Goal: Task Accomplishment & Management: Complete application form

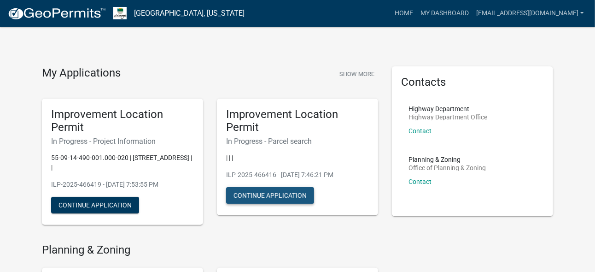
click at [250, 195] on button "Continue Application" at bounding box center [270, 195] width 88 height 17
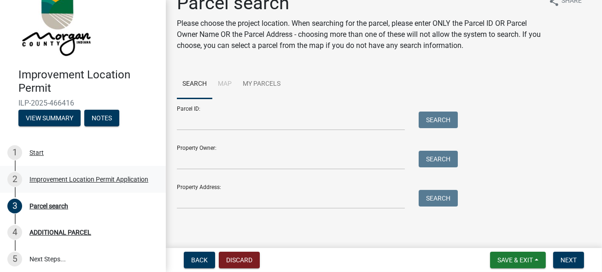
scroll to position [20, 0]
click at [61, 119] on button "View Summary" at bounding box center [49, 118] width 62 height 17
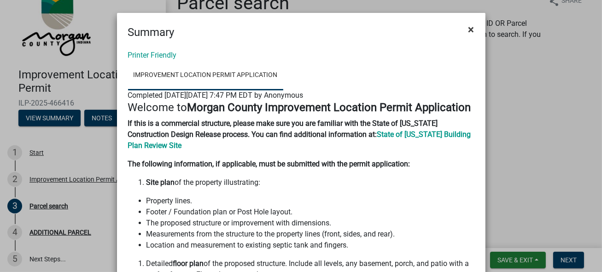
click at [468, 24] on span "×" at bounding box center [471, 29] width 6 height 13
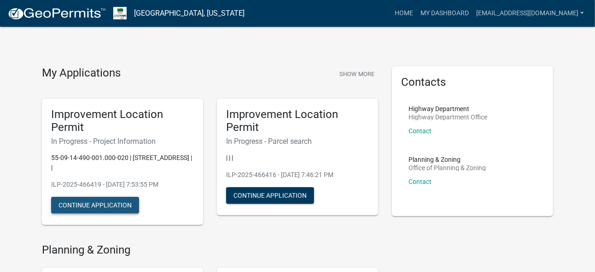
click at [99, 207] on button "Continue Application" at bounding box center [95, 205] width 88 height 17
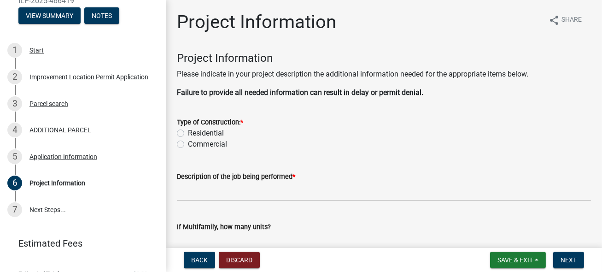
scroll to position [123, 0]
click at [70, 182] on div "Project Information" at bounding box center [57, 183] width 56 height 6
click at [188, 133] on label "Residential" at bounding box center [206, 133] width 36 height 11
click at [188, 133] on input "Residential" at bounding box center [191, 131] width 6 height 6
radio input "true"
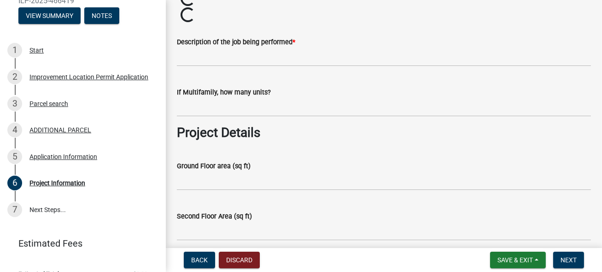
scroll to position [185, 0]
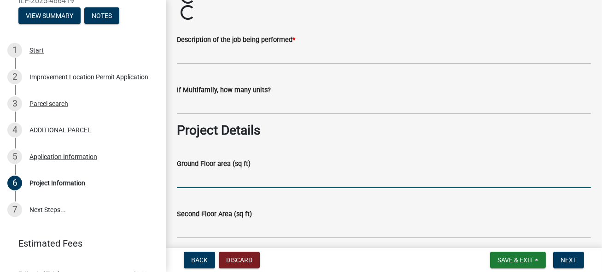
click at [191, 178] on input "Ground Floor area (sq ft)" at bounding box center [384, 178] width 414 height 19
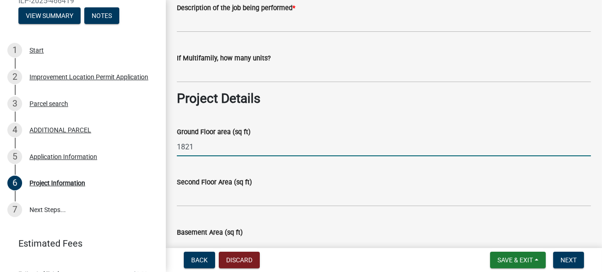
type input "1821"
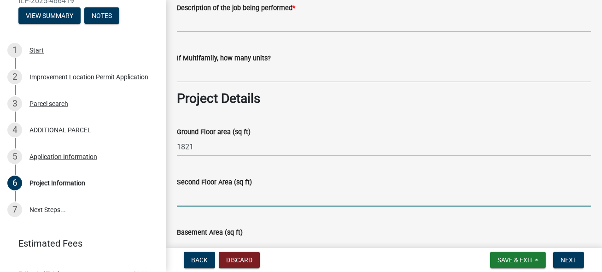
click at [198, 197] on input "Second Floor Area (sq ft)" at bounding box center [384, 196] width 414 height 19
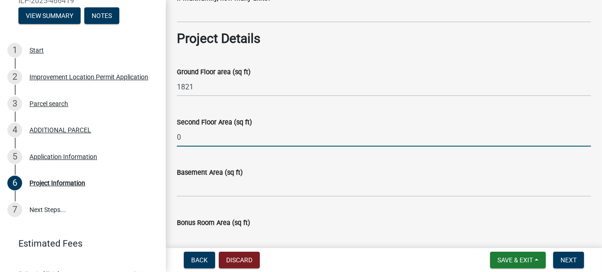
scroll to position [385, 0]
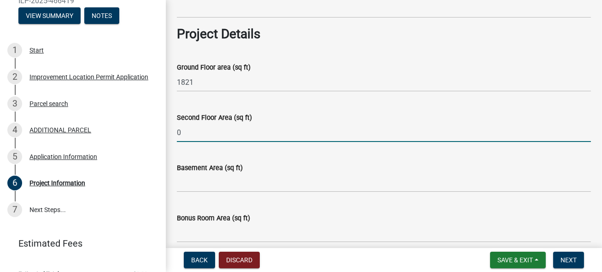
type input "0"
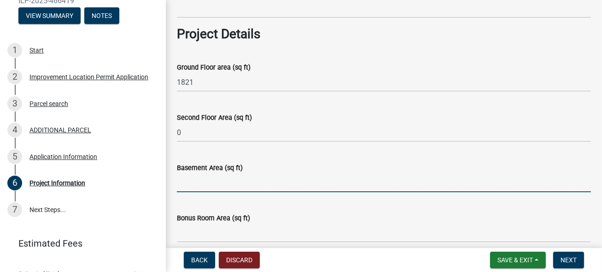
click at [195, 183] on input "Basement Area (sq ft)" at bounding box center [384, 182] width 414 height 19
type input "0"
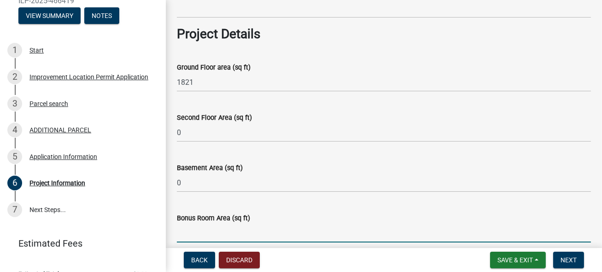
click at [185, 231] on input "Bonus Room Area (sq ft)" at bounding box center [384, 232] width 414 height 19
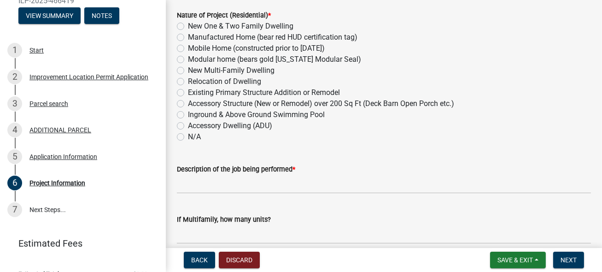
scroll to position [155, 0]
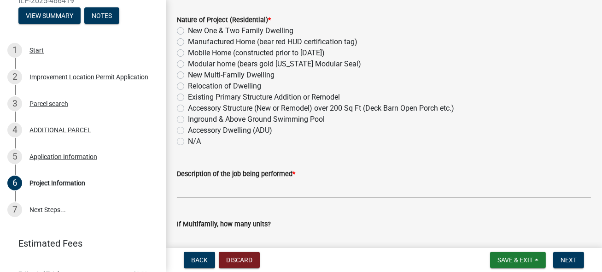
type input "0"
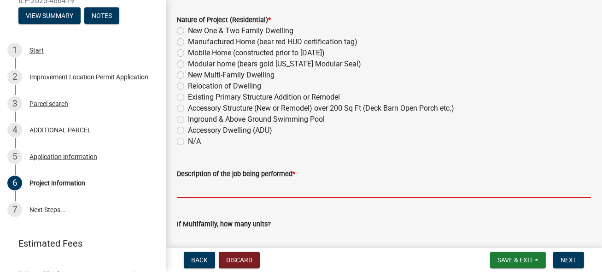
click at [181, 190] on input "Description of the job being performed *" at bounding box center [384, 188] width 414 height 19
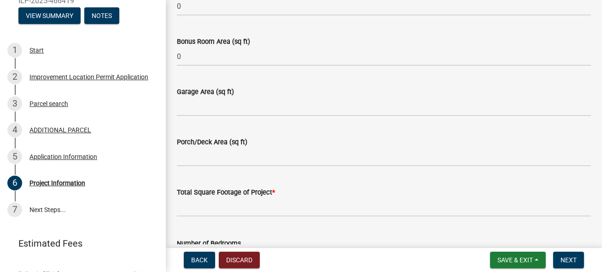
scroll to position [564, 0]
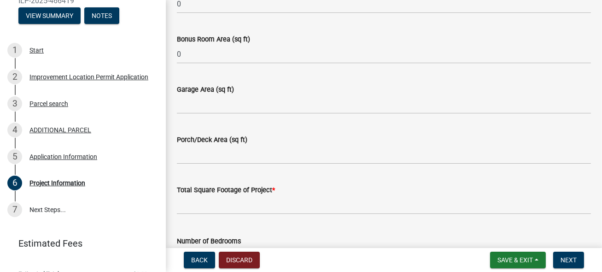
type input "Renovating interior with new bathroom fixtures , kitchens with new cabinets and…"
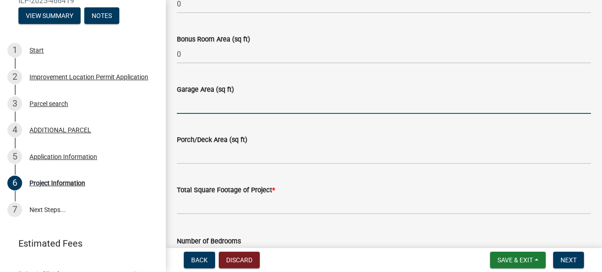
scroll to position [0, 0]
click at [187, 103] on input "Garage Area (sq ft)" at bounding box center [384, 104] width 414 height 19
type input "600"
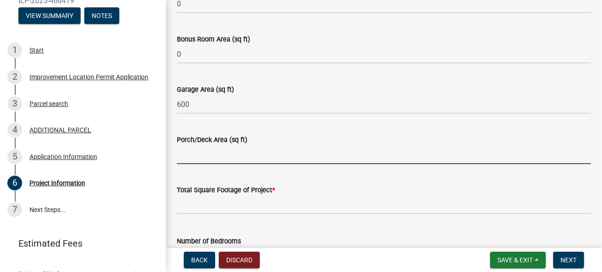
click at [180, 154] on input "Porch/Deck Area (sq ft)" at bounding box center [384, 154] width 414 height 19
type input "600"
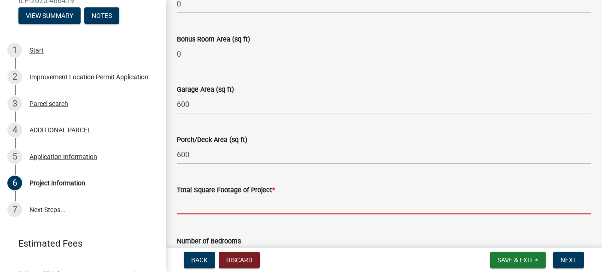
click at [182, 204] on input "text" at bounding box center [384, 204] width 414 height 19
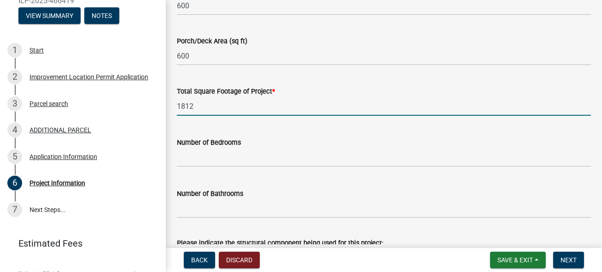
scroll to position [701, 0]
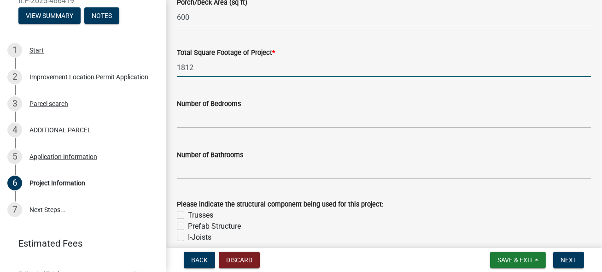
type input "1812"
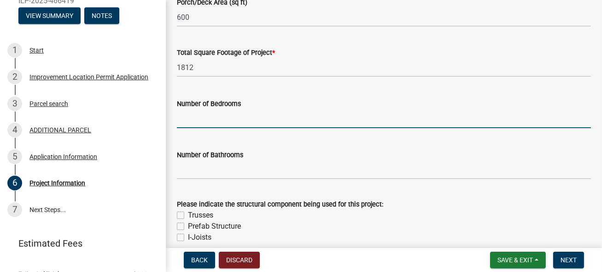
click at [191, 118] on input "text" at bounding box center [384, 118] width 414 height 19
type input "3"
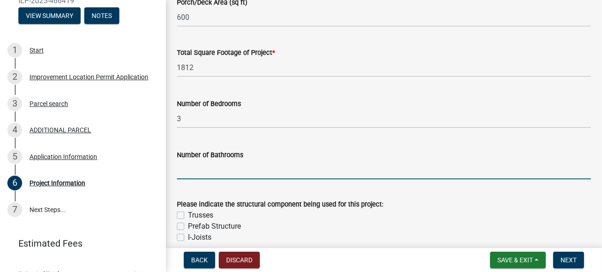
click at [184, 169] on input "text" at bounding box center [384, 169] width 414 height 19
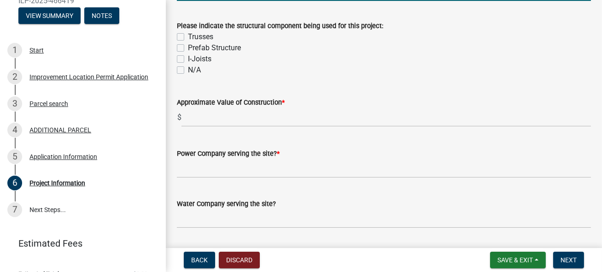
scroll to position [877, 0]
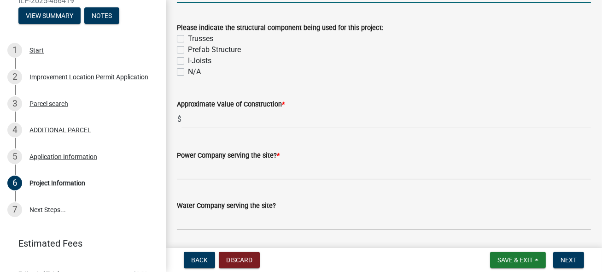
type input "2.5"
click at [188, 71] on label "N/A" at bounding box center [194, 71] width 13 height 11
click at [188, 71] on input "N/A" at bounding box center [191, 69] width 6 height 6
checkbox input "true"
checkbox input "false"
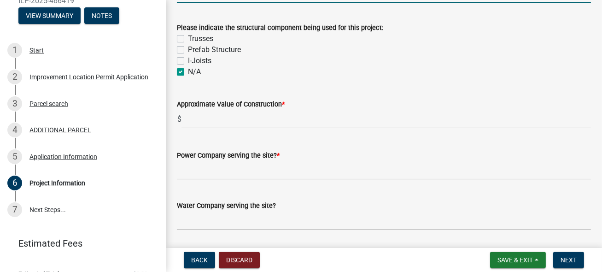
checkbox input "false"
checkbox input "true"
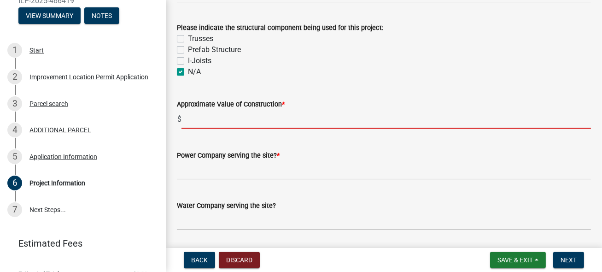
click at [199, 117] on input "text" at bounding box center [385, 119] width 409 height 19
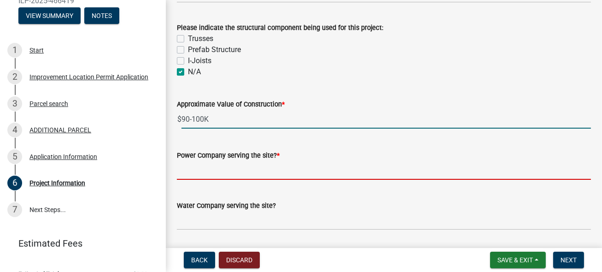
type input "-90100"
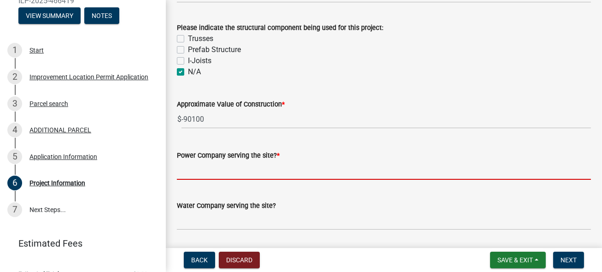
click at [185, 172] on input "Power Company serving the site? *" at bounding box center [384, 170] width 414 height 19
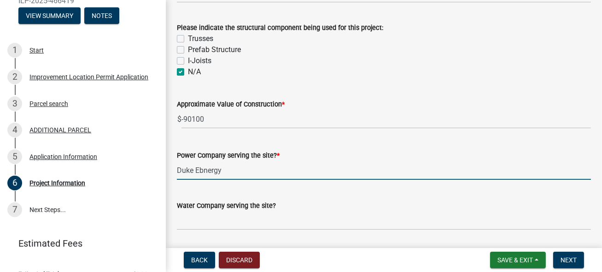
click at [202, 170] on input "Duke Ebnergy" at bounding box center [384, 170] width 414 height 19
type input "Duke Energy"
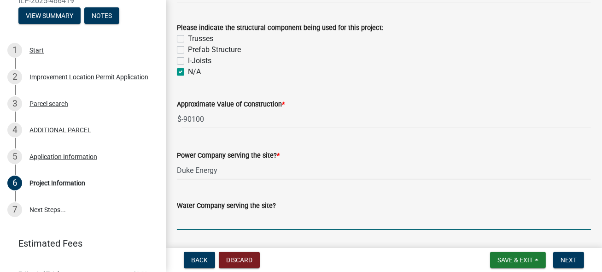
click at [193, 222] on input "Water Company serving the site?" at bounding box center [384, 220] width 414 height 19
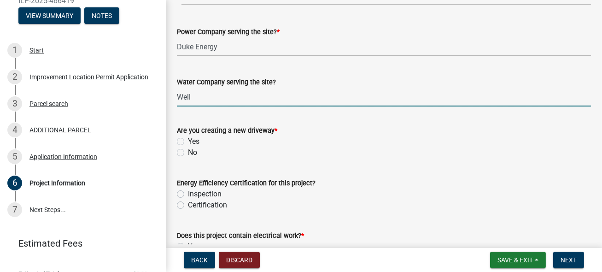
scroll to position [1003, 0]
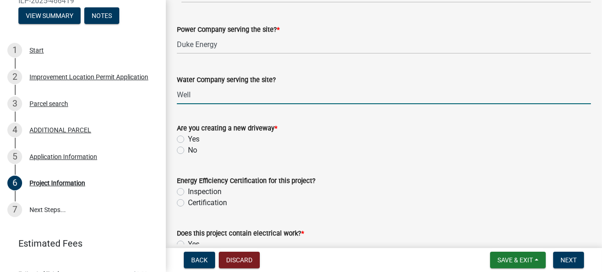
type input "Well"
click at [188, 150] on label "No" at bounding box center [192, 150] width 9 height 11
click at [188, 150] on input "No" at bounding box center [191, 148] width 6 height 6
radio input "true"
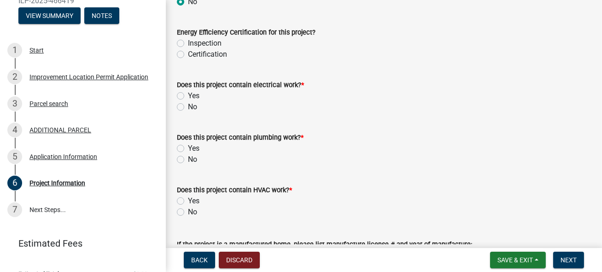
scroll to position [1174, 0]
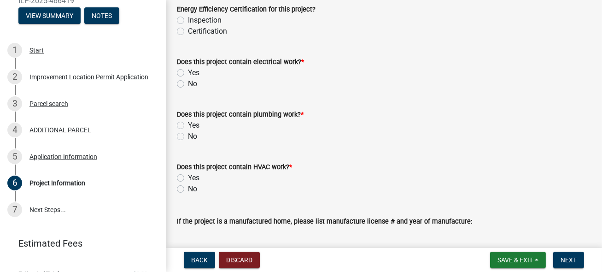
click at [188, 126] on label "Yes" at bounding box center [194, 125] width 12 height 11
click at [188, 126] on input "Yes" at bounding box center [191, 123] width 6 height 6
radio input "true"
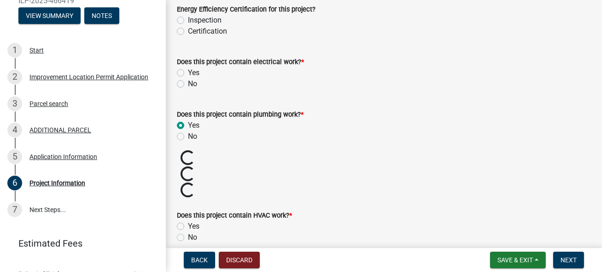
click at [188, 226] on label "Yes" at bounding box center [194, 226] width 12 height 11
click at [188, 226] on input "Yes" at bounding box center [191, 224] width 6 height 6
radio input "true"
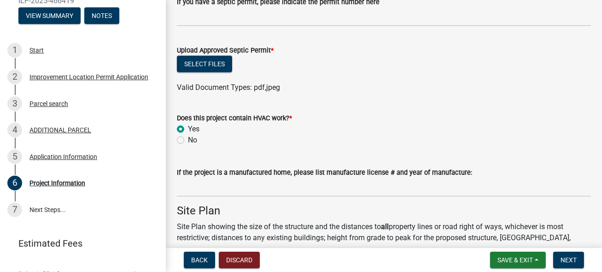
scroll to position [1421, 0]
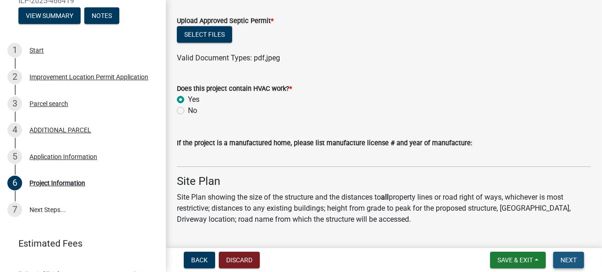
click at [574, 259] on span "Next" at bounding box center [569, 259] width 16 height 7
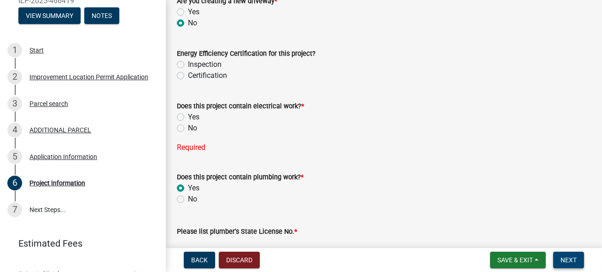
scroll to position [1144, 0]
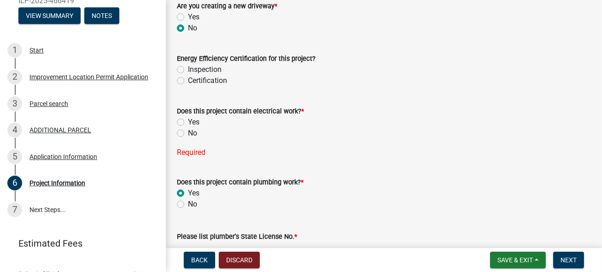
click at [188, 123] on label "Yes" at bounding box center [194, 122] width 12 height 11
click at [188, 123] on input "Yes" at bounding box center [191, 120] width 6 height 6
radio input "true"
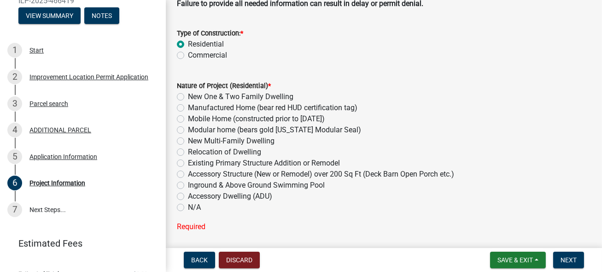
scroll to position [94, 0]
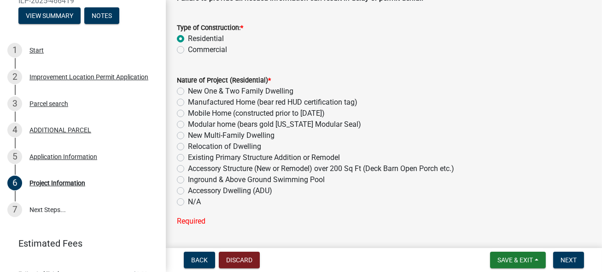
click at [188, 157] on label "Existing Primary Structure Addition or Remodel" at bounding box center [264, 157] width 152 height 11
click at [188, 157] on input "Existing Primary Structure Addition or Remodel" at bounding box center [191, 155] width 6 height 6
radio input "true"
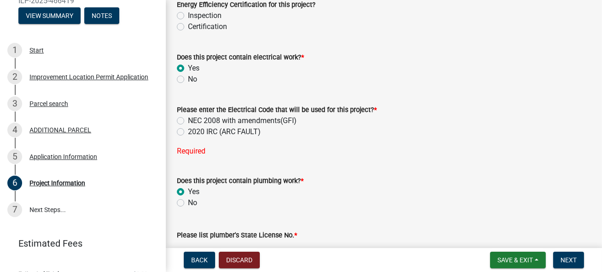
scroll to position [1163, 0]
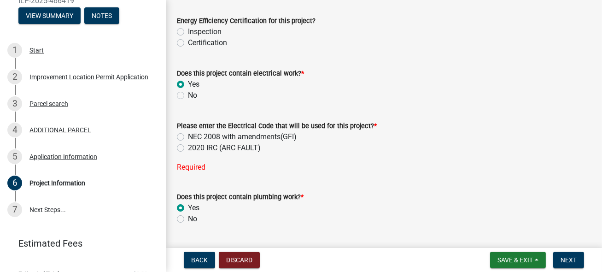
drag, startPoint x: 180, startPoint y: 136, endPoint x: 201, endPoint y: 138, distance: 21.7
click at [188, 136] on label "NEC 2008 with amendments(GFI)" at bounding box center [242, 136] width 109 height 11
click at [188, 136] on input "NEC 2008 with amendments(GFI)" at bounding box center [191, 134] width 6 height 6
radio input "true"
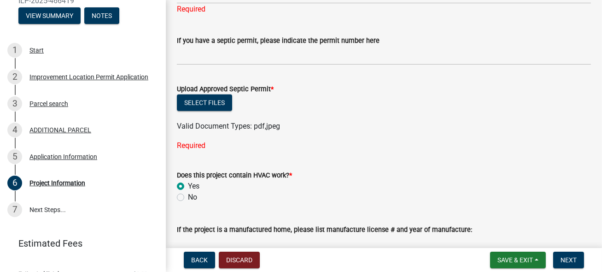
scroll to position [1411, 0]
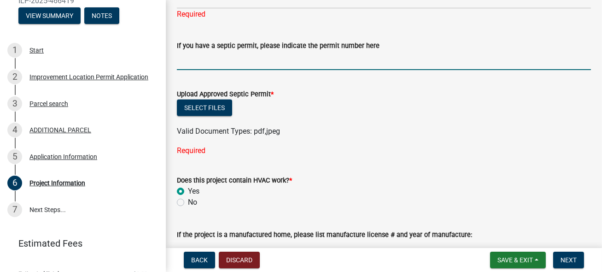
click at [192, 61] on input "If you have a septic permit, please indicate the permit number here" at bounding box center [384, 60] width 414 height 19
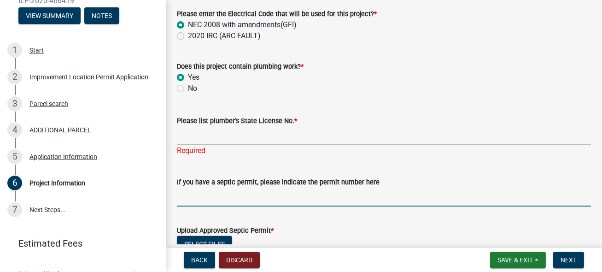
scroll to position [1277, 0]
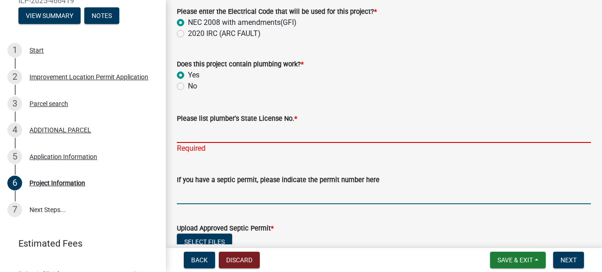
click at [194, 133] on input "Please list plumber's State License No. *" at bounding box center [384, 133] width 414 height 19
